Goal: Feedback & Contribution: Leave review/rating

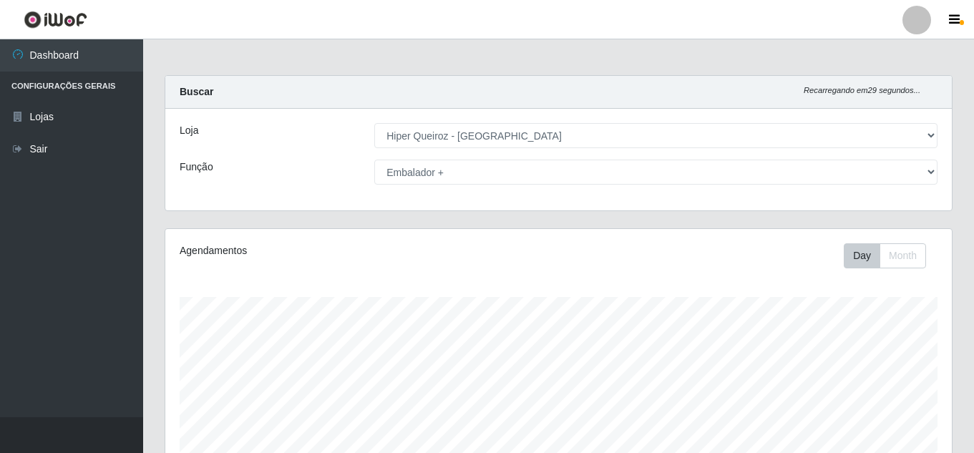
select select "513"
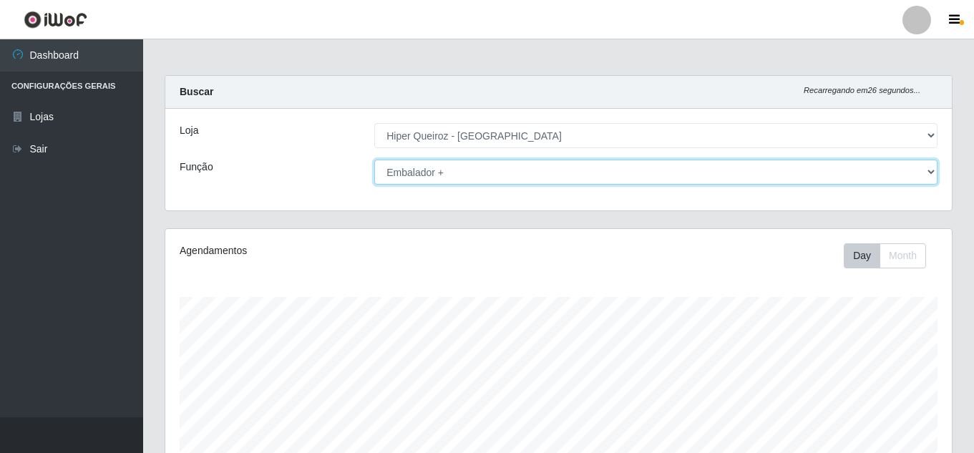
click at [465, 172] on select "[Selecione...] Embalador Embalador + Embalador ++ Operador de Caixa Operador de…" at bounding box center [655, 172] width 563 height 25
click at [374, 160] on select "[Selecione...] Embalador Embalador + Embalador ++ Operador de Caixa Operador de…" at bounding box center [655, 172] width 563 height 25
click at [454, 168] on select "[Selecione...] Embalador Embalador + Embalador ++ Operador de Caixa Operador de…" at bounding box center [655, 172] width 563 height 25
click at [374, 160] on select "[Selecione...] Embalador Embalador + Embalador ++ Operador de Caixa Operador de…" at bounding box center [655, 172] width 563 height 25
click at [574, 170] on select "[Selecione...] Embalador Embalador + Embalador ++ Operador de Caixa Operador de…" at bounding box center [655, 172] width 563 height 25
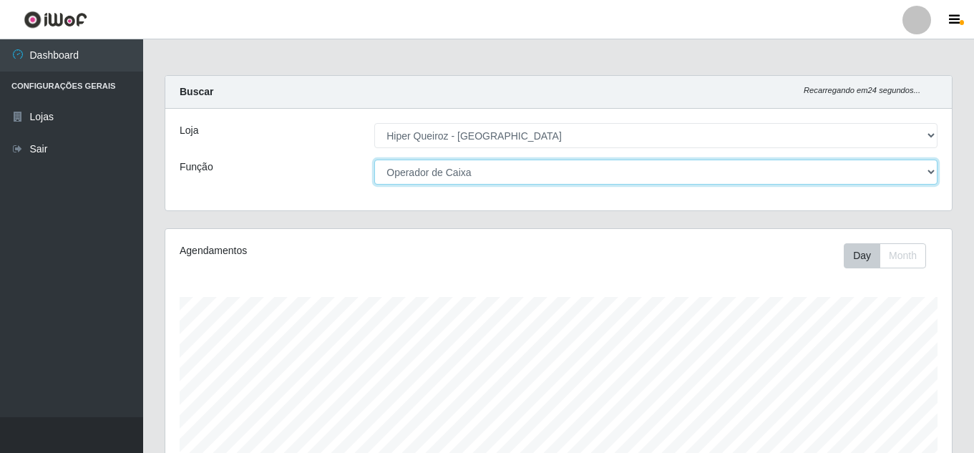
select select "72"
click at [374, 160] on select "[Selecione...] Embalador Embalador + Embalador ++ Operador de Caixa Operador de…" at bounding box center [655, 172] width 563 height 25
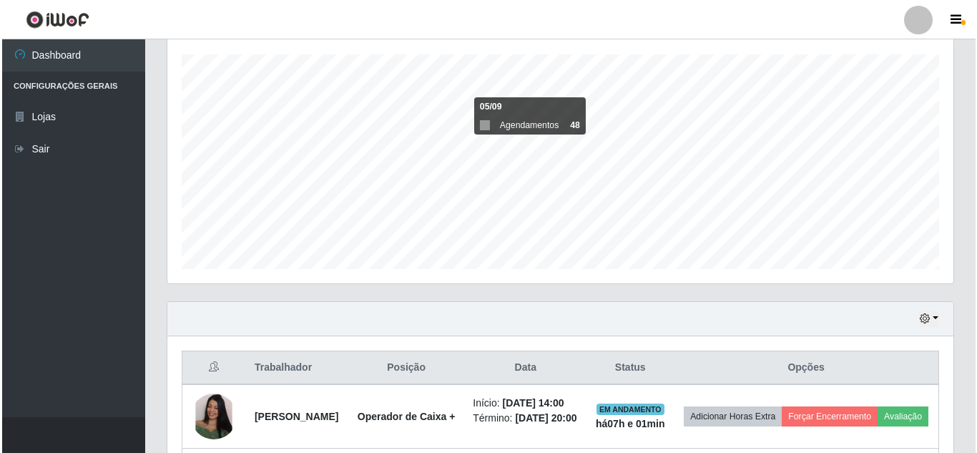
scroll to position [457, 0]
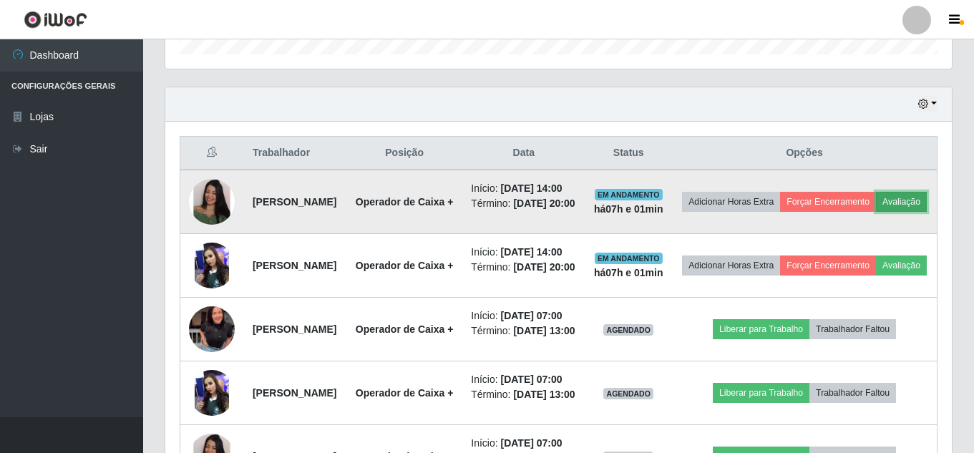
click at [876, 212] on button "Avaliação" at bounding box center [901, 202] width 51 height 20
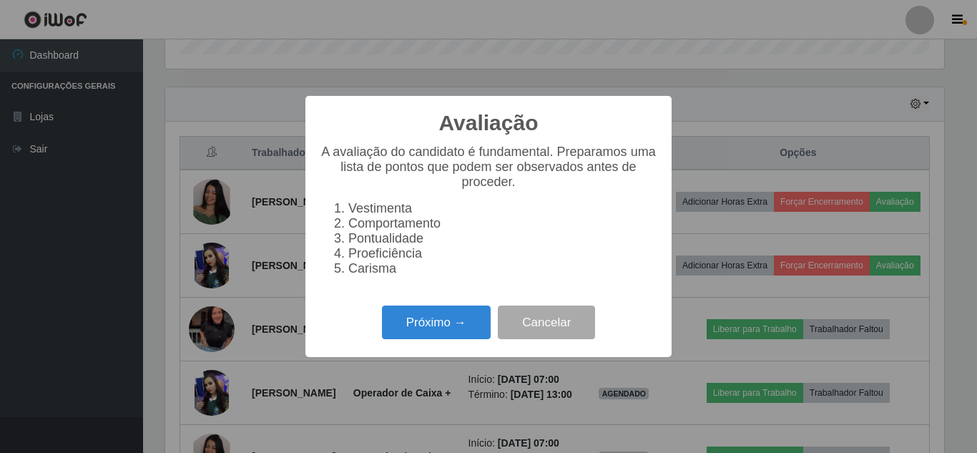
scroll to position [297, 779]
click at [449, 332] on button "Próximo →" at bounding box center [436, 323] width 109 height 34
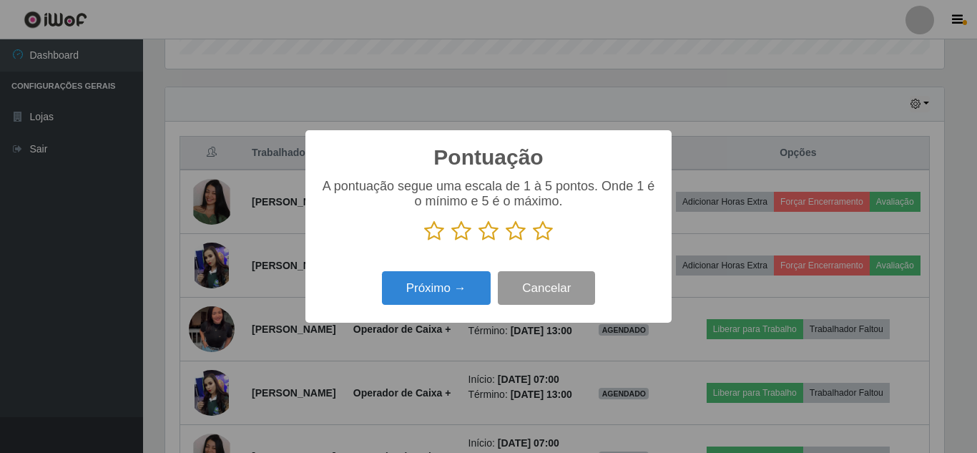
scroll to position [715247, 714765]
click at [545, 235] on icon at bounding box center [543, 230] width 20 height 21
click at [533, 242] on input "radio" at bounding box center [533, 242] width 0 height 0
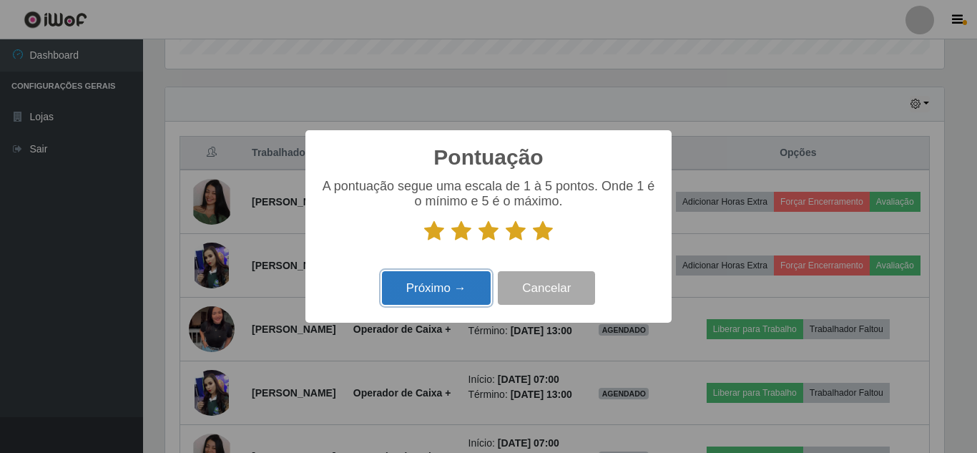
click at [464, 291] on button "Próximo →" at bounding box center [436, 288] width 109 height 34
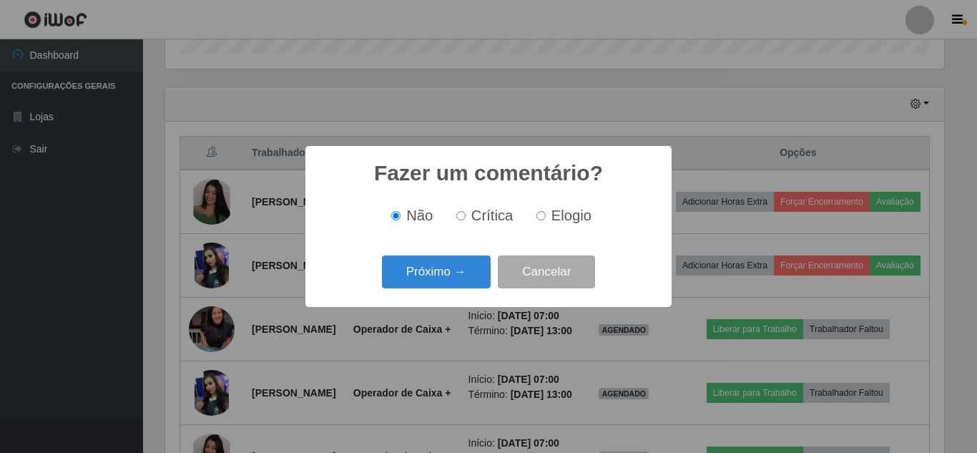
click at [540, 220] on input "Elogio" at bounding box center [541, 215] width 9 height 9
radio input "true"
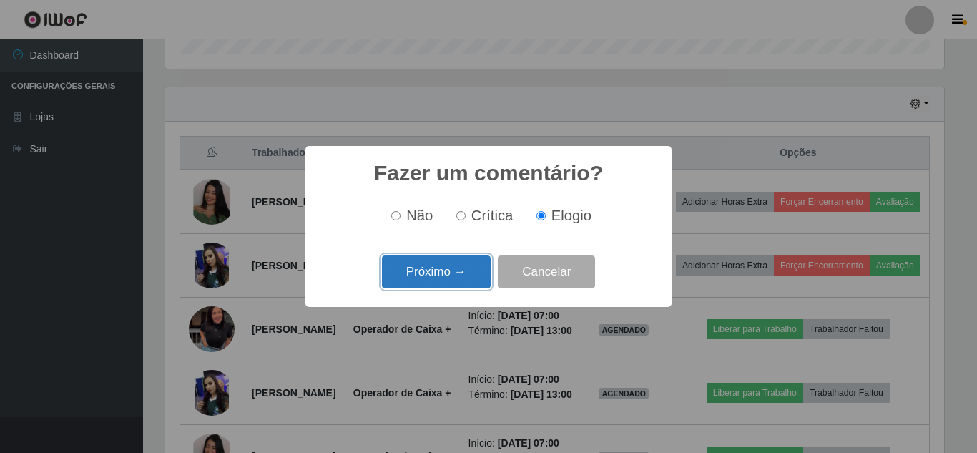
click at [460, 269] on button "Próximo →" at bounding box center [436, 272] width 109 height 34
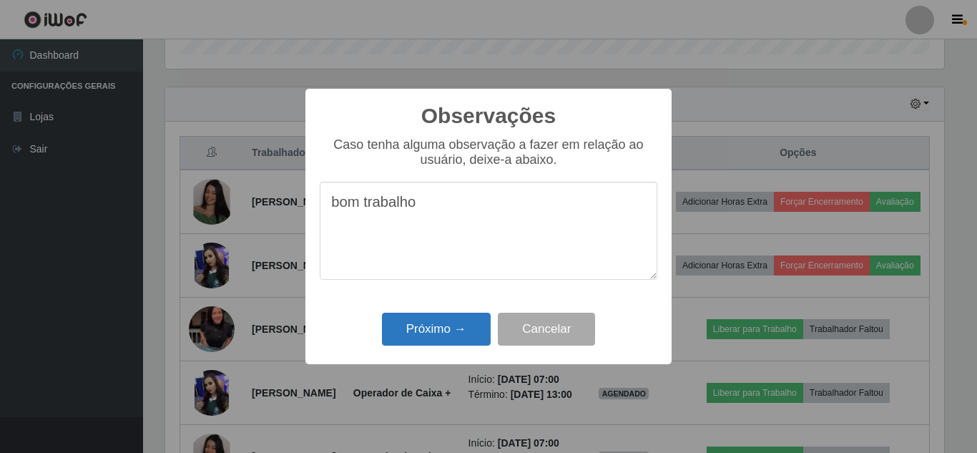
type textarea "bom trabalho"
click at [443, 338] on button "Próximo →" at bounding box center [436, 330] width 109 height 34
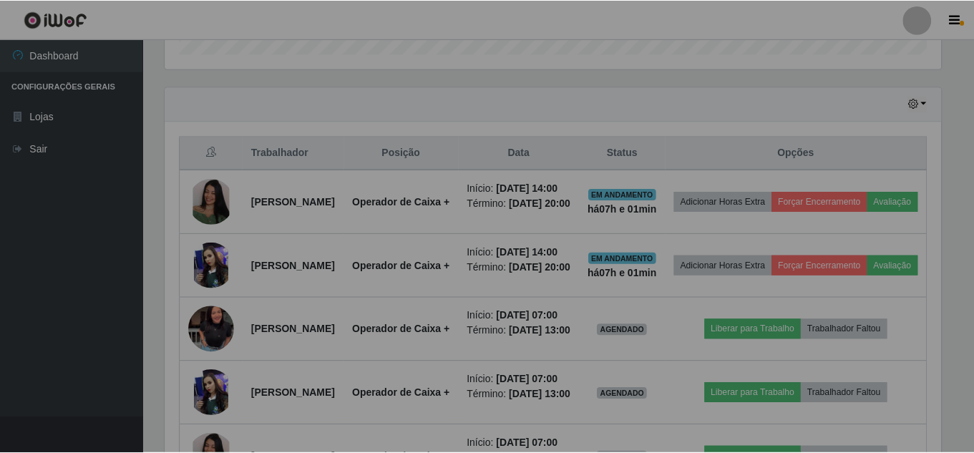
scroll to position [297, 786]
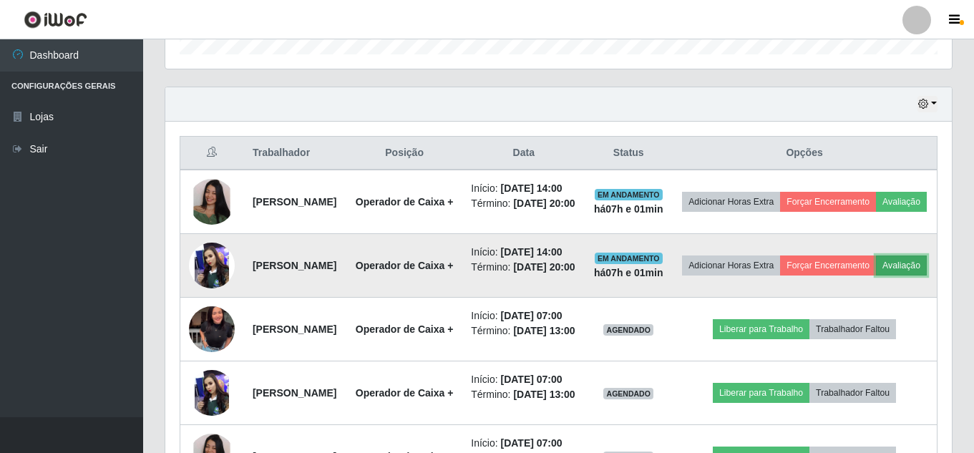
click at [876, 275] on button "Avaliação" at bounding box center [901, 265] width 51 height 20
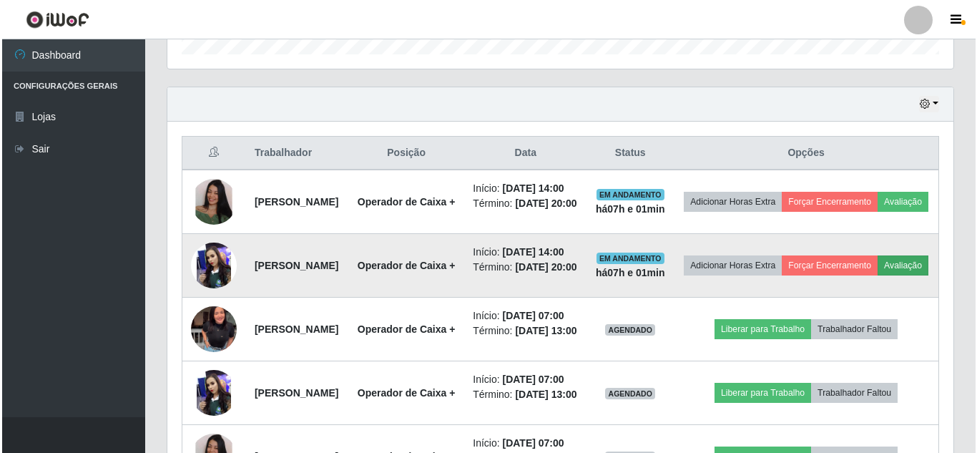
scroll to position [297, 779]
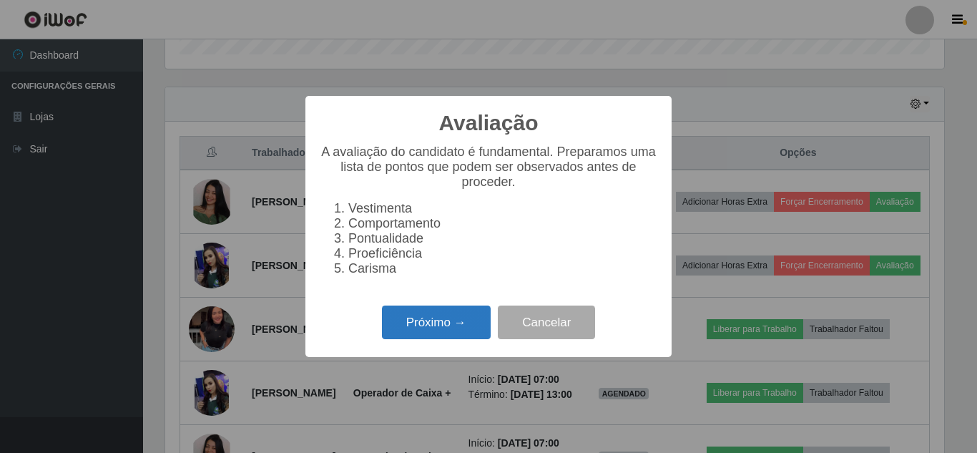
click at [419, 338] on button "Próximo →" at bounding box center [436, 323] width 109 height 34
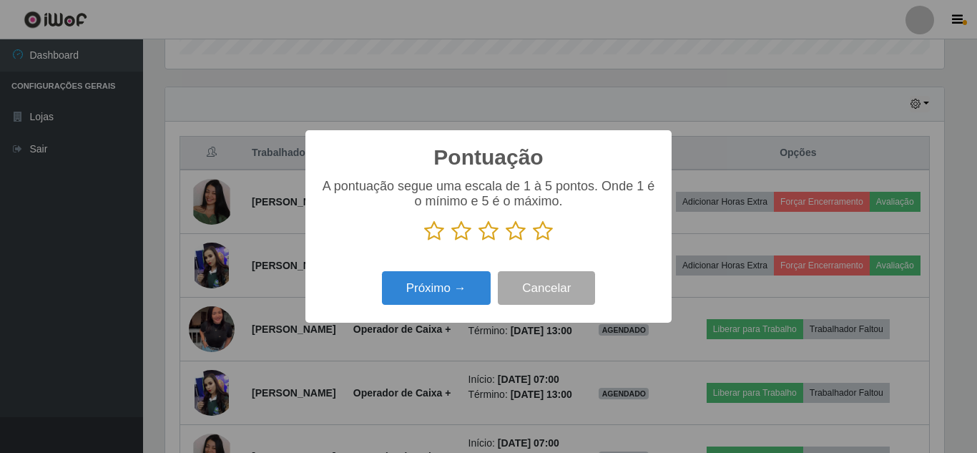
scroll to position [715247, 714765]
click at [432, 230] on icon at bounding box center [434, 230] width 20 height 21
click at [424, 242] on input "radio" at bounding box center [424, 242] width 0 height 0
click at [446, 303] on button "Próximo →" at bounding box center [436, 288] width 109 height 34
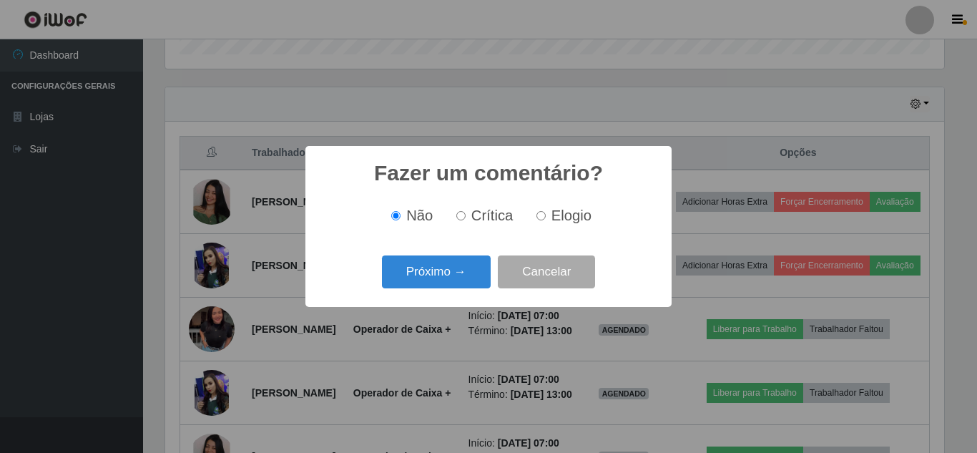
click at [474, 215] on span "Crítica" at bounding box center [493, 216] width 42 height 16
click at [466, 215] on input "Crítica" at bounding box center [461, 215] width 9 height 9
radio input "true"
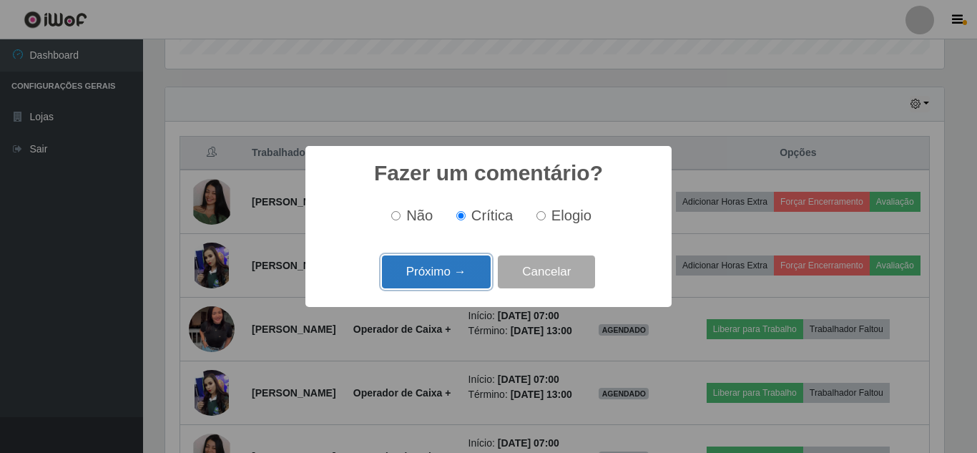
click at [444, 278] on button "Próximo →" at bounding box center [436, 272] width 109 height 34
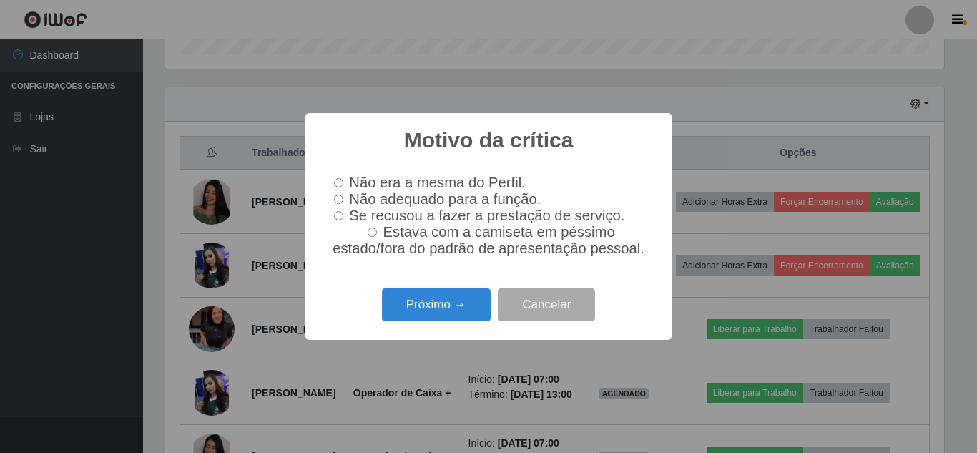
click at [341, 196] on input "Não adequado para a função." at bounding box center [338, 199] width 9 height 9
radio input "true"
click at [441, 317] on button "Próximo →" at bounding box center [436, 305] width 109 height 34
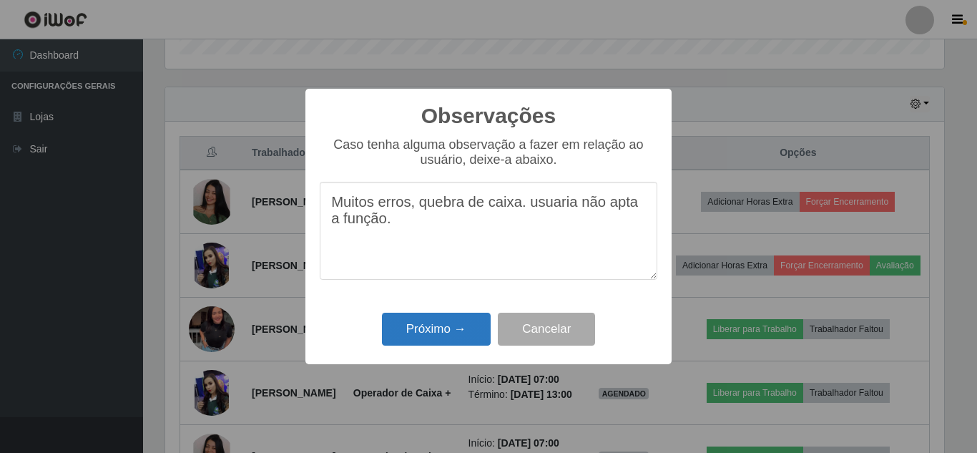
type textarea "Muitos erros, quebra de caixa. usuaria não apta a função."
click at [421, 321] on button "Próximo →" at bounding box center [436, 330] width 109 height 34
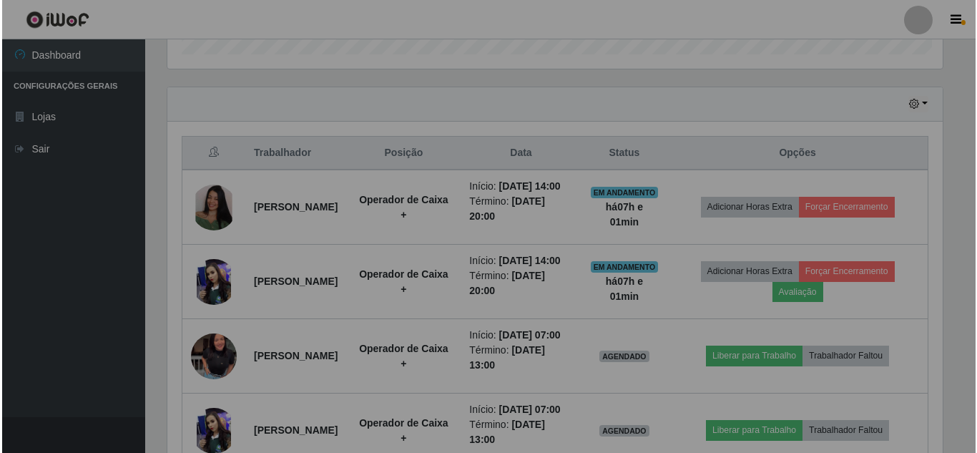
scroll to position [297, 786]
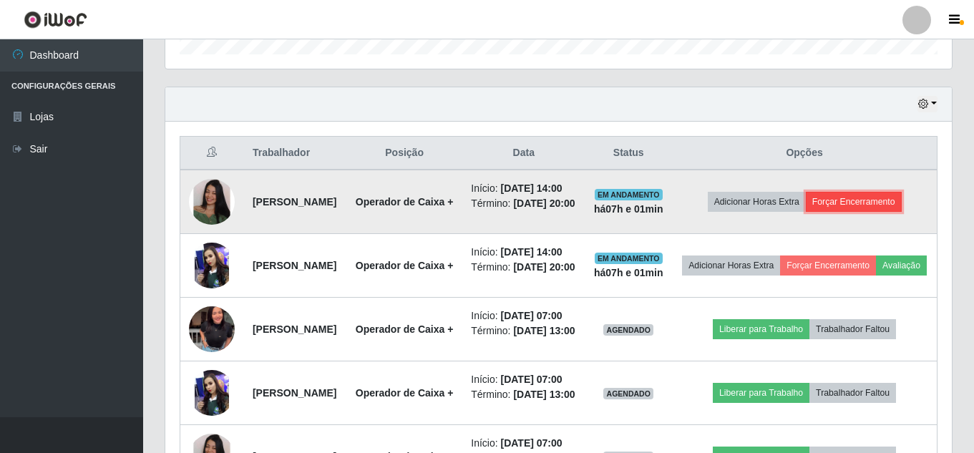
click at [884, 212] on button "Forçar Encerramento" at bounding box center [854, 202] width 96 height 20
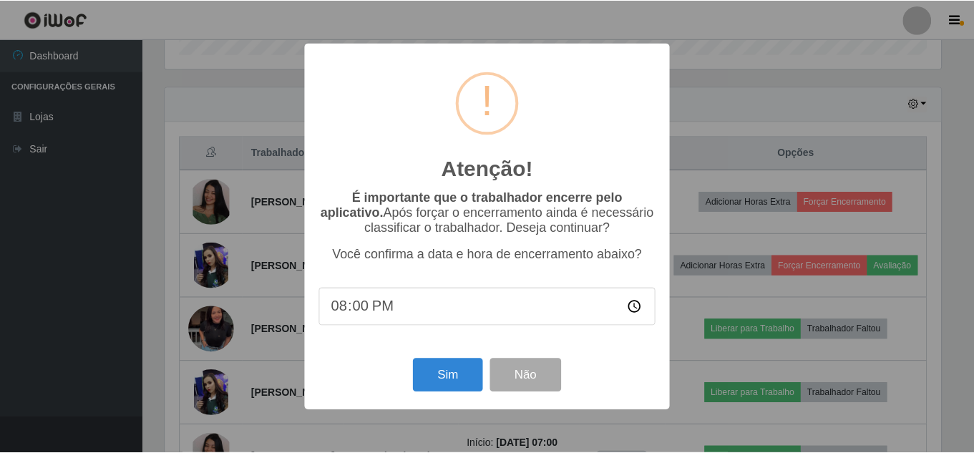
scroll to position [297, 779]
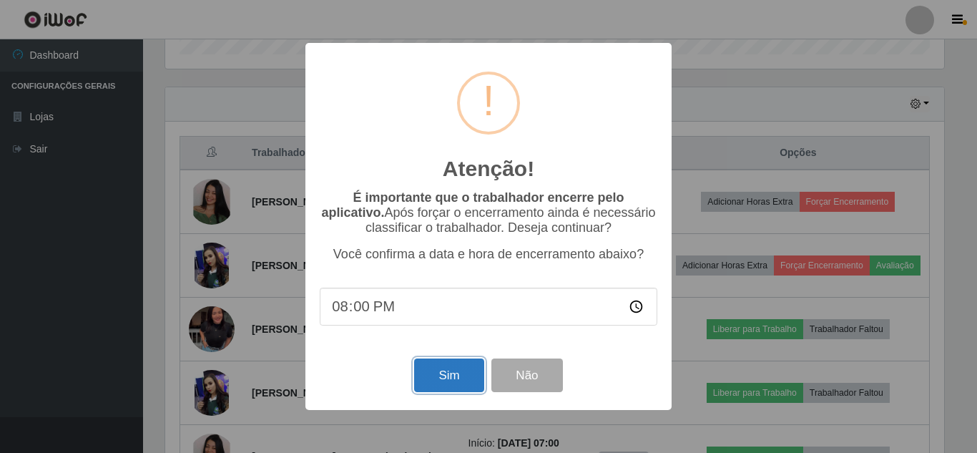
click at [443, 383] on button "Sim" at bounding box center [448, 375] width 69 height 34
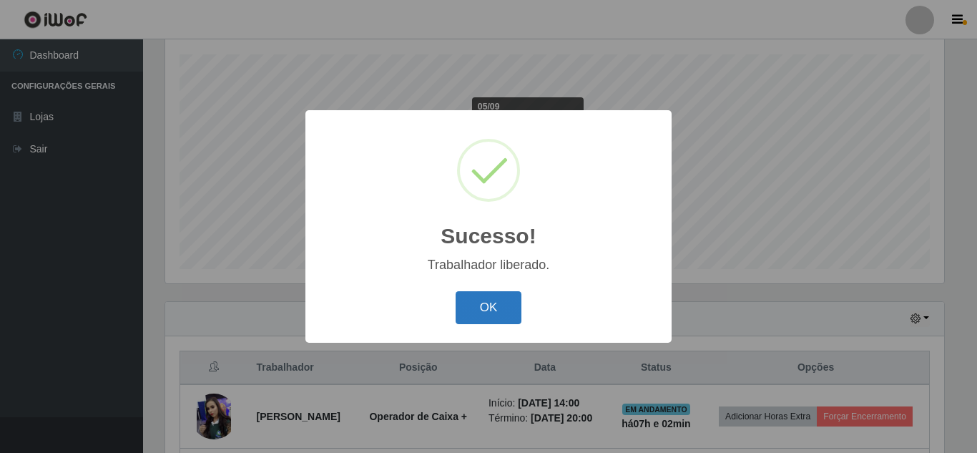
click at [494, 298] on button "OK" at bounding box center [489, 308] width 67 height 34
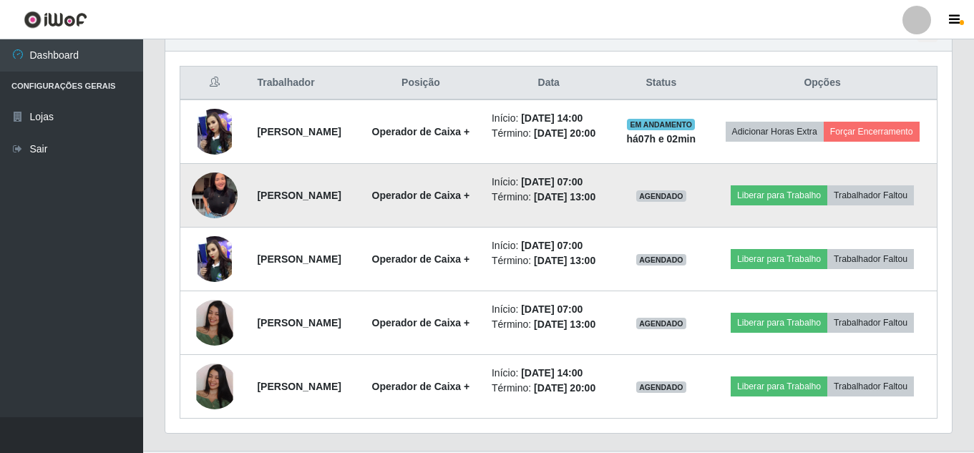
scroll to position [529, 0]
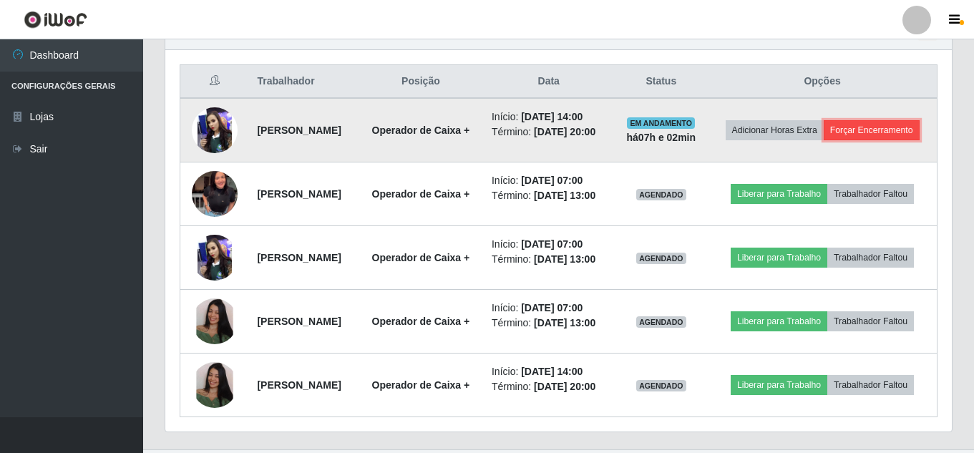
click at [836, 140] on button "Forçar Encerramento" at bounding box center [872, 130] width 96 height 20
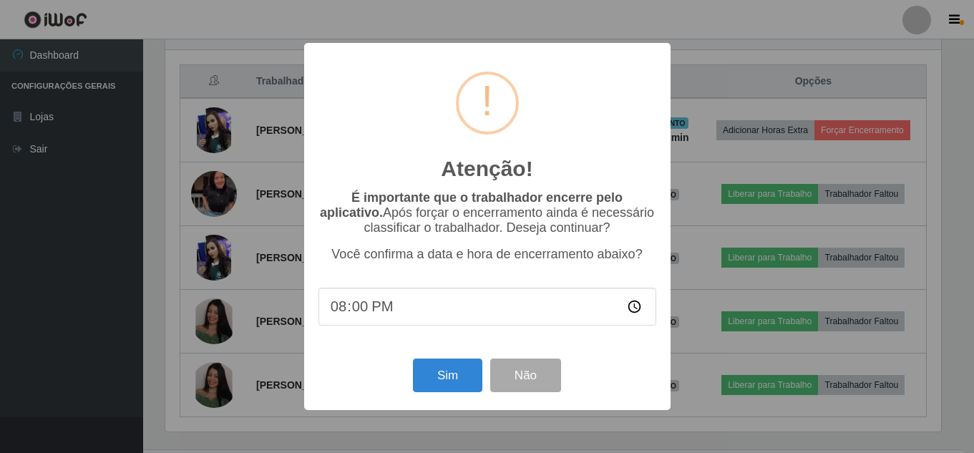
scroll to position [297, 779]
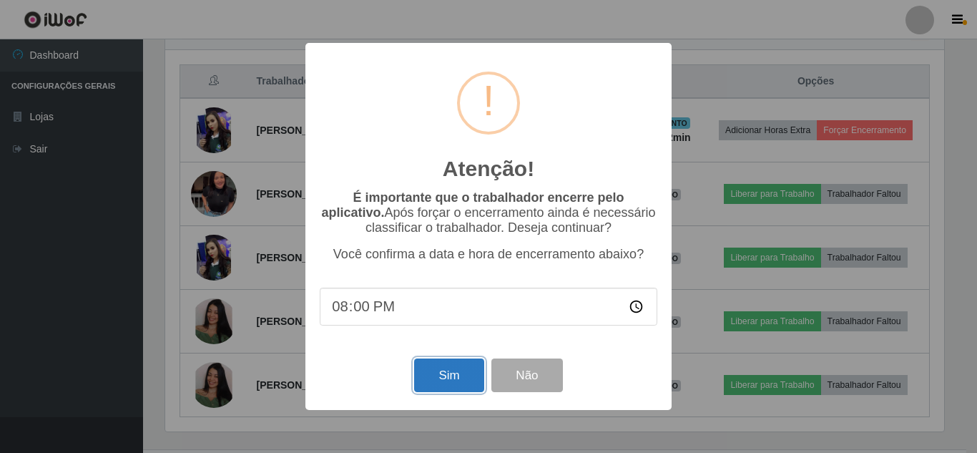
click at [460, 376] on button "Sim" at bounding box center [448, 375] width 69 height 34
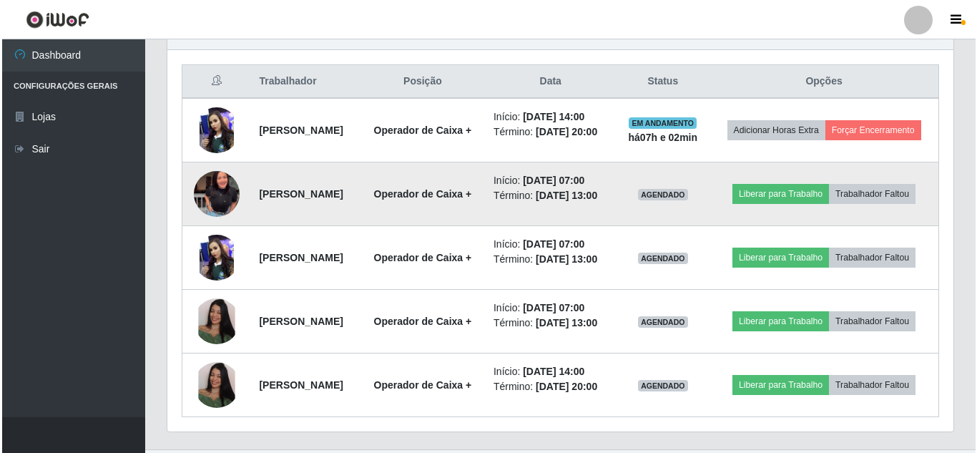
scroll to position [0, 0]
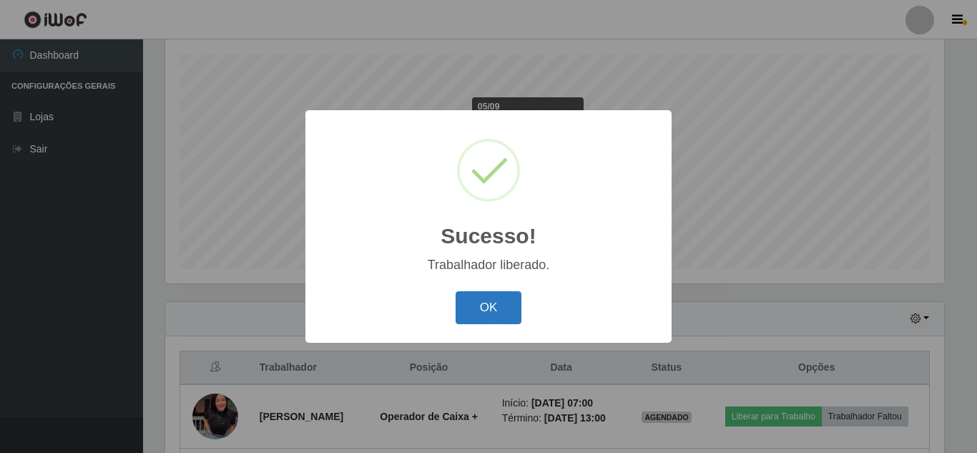
click at [493, 308] on button "OK" at bounding box center [489, 308] width 67 height 34
